Goal: Register for event/course

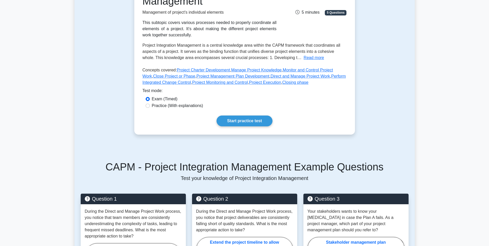
scroll to position [103, 0]
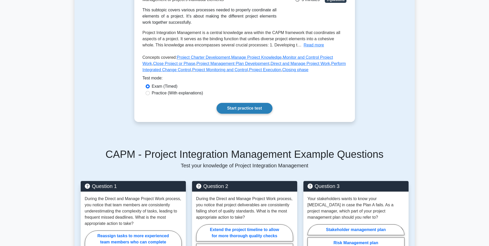
click at [231, 108] on link "Start practice test" at bounding box center [245, 108] width 56 height 11
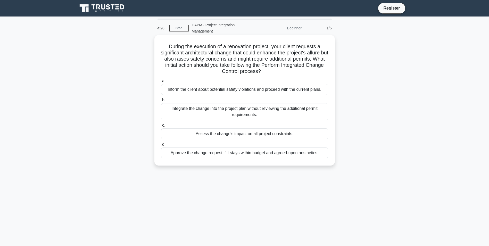
click at [258, 137] on div "Assess the change's impact on all project constraints." at bounding box center [244, 133] width 167 height 11
click at [161, 127] on input "c. Assess the change's impact on all project constraints." at bounding box center [161, 125] width 0 height 3
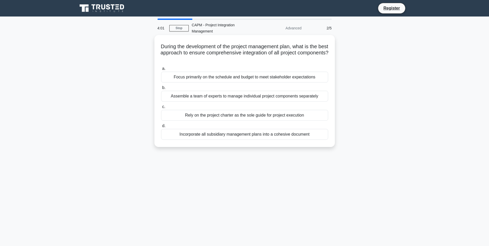
click at [224, 135] on div "Incorporate all subsidiary management plans into a cohesive document" at bounding box center [244, 134] width 167 height 11
click at [161, 128] on input "d. Incorporate all subsidiary management plans into a cohesive document" at bounding box center [161, 125] width 0 height 3
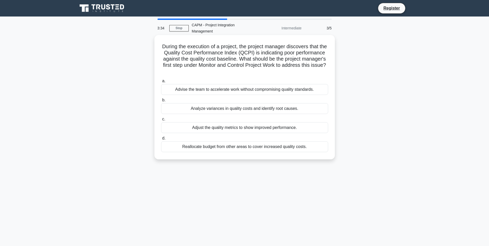
click at [204, 111] on div "Analyze variances in quality costs and identify root causes." at bounding box center [244, 108] width 167 height 11
click at [161, 102] on input "b. Analyze variances in quality costs and identify root causes." at bounding box center [161, 100] width 0 height 3
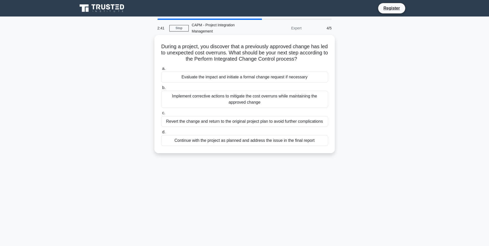
click at [204, 98] on div "Implement corrective actions to mitigate the cost overruns while maintaining th…" at bounding box center [244, 99] width 167 height 17
drag, startPoint x: 204, startPoint y: 98, endPoint x: 259, endPoint y: 97, distance: 55.0
click at [259, 97] on div "Implement corrective actions to mitigate the cost overruns while maintaining th…" at bounding box center [244, 99] width 167 height 17
click at [161, 90] on input "b. Implement corrective actions to mitigate the cost overruns while maintaining…" at bounding box center [161, 87] width 0 height 3
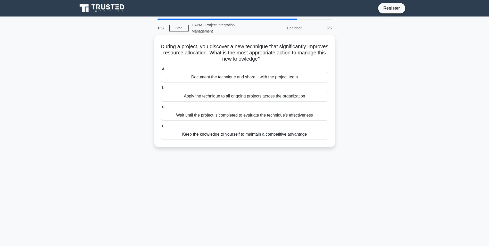
click at [225, 116] on div "Wait until the project is completed to evaluate the technique's effectiveness" at bounding box center [244, 115] width 167 height 11
click at [161, 109] on input "c. Wait until the project is completed to evaluate the technique's effectiveness" at bounding box center [161, 106] width 0 height 3
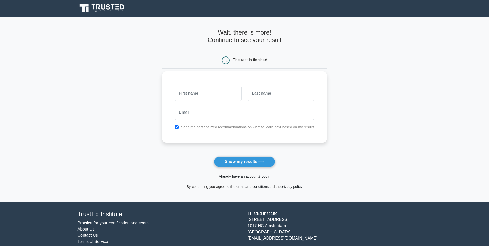
click at [225, 90] on input "text" at bounding box center [208, 93] width 67 height 15
click at [221, 109] on input "email" at bounding box center [245, 112] width 140 height 15
click at [206, 95] on input "text" at bounding box center [208, 93] width 67 height 15
click at [260, 161] on icon at bounding box center [261, 161] width 7 height 3
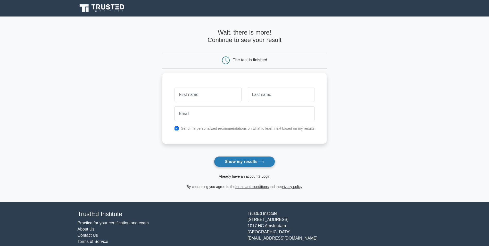
drag, startPoint x: 260, startPoint y: 161, endPoint x: 257, endPoint y: 160, distance: 3.2
click at [261, 162] on icon at bounding box center [261, 161] width 7 height 3
click at [187, 93] on input "text" at bounding box center [208, 93] width 67 height 15
click at [211, 95] on input "text" at bounding box center [208, 93] width 67 height 15
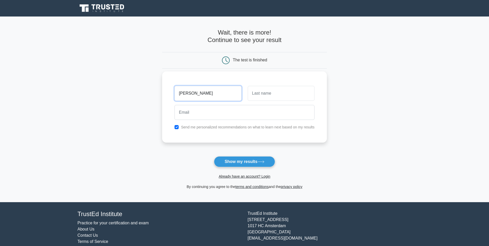
type input "[PERSON_NAME]"
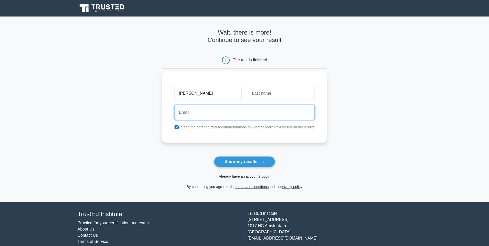
click at [272, 108] on input "email" at bounding box center [245, 112] width 140 height 15
type input "[EMAIL_ADDRESS][DOMAIN_NAME]"
click at [214, 156] on button "Show my results" at bounding box center [244, 161] width 61 height 11
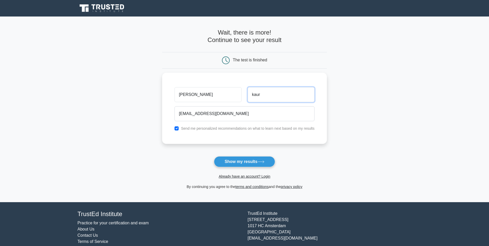
type input "kaur"
drag, startPoint x: 242, startPoint y: 154, endPoint x: 242, endPoint y: 157, distance: 3.6
click at [242, 155] on form "Wait, there is more! Continue to see your result The test is finished parneet k…" at bounding box center [244, 109] width 165 height 161
click at [241, 159] on button "Show my results" at bounding box center [244, 161] width 61 height 11
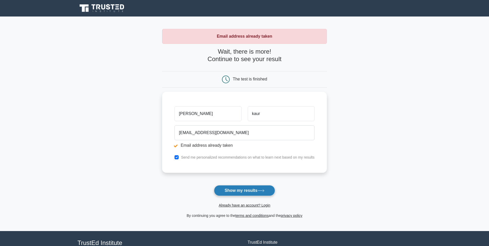
click at [240, 192] on button "Show my results" at bounding box center [244, 190] width 61 height 11
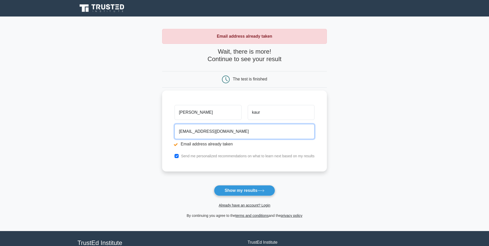
click at [228, 135] on input "[EMAIL_ADDRESS][DOMAIN_NAME]" at bounding box center [245, 131] width 140 height 15
drag, startPoint x: 237, startPoint y: 135, endPoint x: 83, endPoint y: 117, distance: 155.8
click at [83, 117] on main "Email address already taken Wait, there is more! Continue to see your result Th…" at bounding box center [244, 124] width 489 height 215
click at [256, 171] on div "parneet kaur pk5790834@gmail.com Email address already taken Send me personaliz…" at bounding box center [244, 131] width 165 height 81
click at [178, 157] on input "checkbox" at bounding box center [177, 156] width 4 height 4
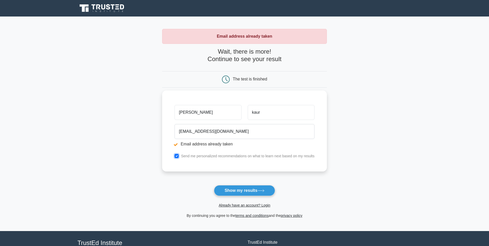
checkbox input "false"
click at [258, 191] on button "Show my results" at bounding box center [244, 190] width 61 height 11
click at [246, 202] on span "Already have an account? Login" at bounding box center [244, 205] width 161 height 6
click at [247, 206] on link "Already have an account? Login" at bounding box center [245, 205] width 52 height 4
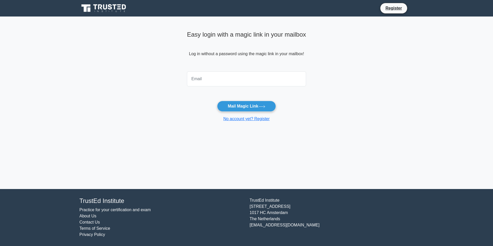
click at [213, 82] on input "email" at bounding box center [246, 78] width 119 height 15
type input "[EMAIL_ADDRESS][DOMAIN_NAME]"
click at [217, 101] on button "Mail Magic Link" at bounding box center [246, 106] width 59 height 11
